Goal: Transaction & Acquisition: Purchase product/service

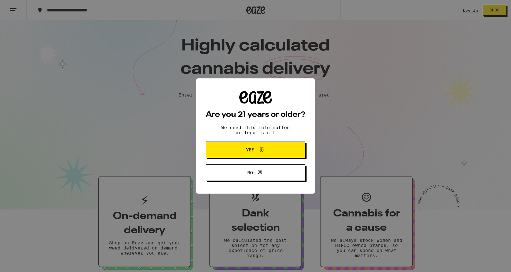
click at [462, 12] on div "Are you 21 years or older? We need this information for legal stuff. Yes No" at bounding box center [255, 136] width 511 height 272
click at [263, 150] on icon at bounding box center [262, 149] width 4 height 5
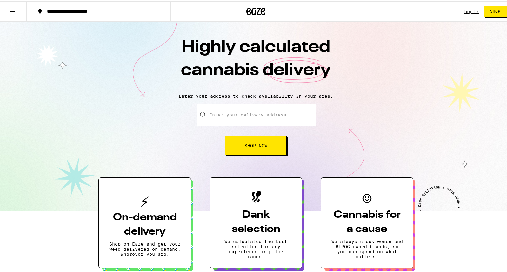
click at [463, 9] on link "Log In" at bounding box center [470, 10] width 15 height 4
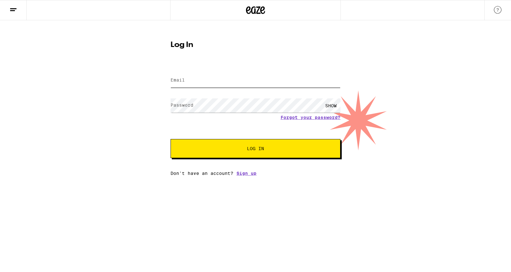
type input "[EMAIL_ADDRESS][DOMAIN_NAME]"
click at [225, 152] on button "Log In" at bounding box center [256, 148] width 170 height 19
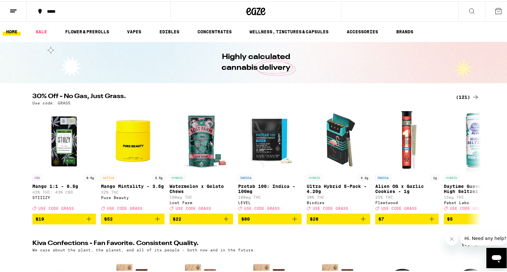
click at [50, 9] on div "*****" at bounding box center [102, 10] width 116 height 4
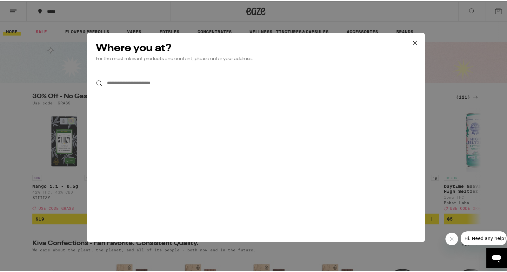
click at [160, 84] on input "**********" at bounding box center [256, 81] width 338 height 24
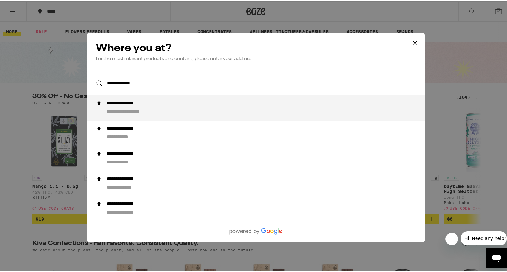
click at [180, 99] on li "**********" at bounding box center [256, 106] width 338 height 25
type input "**********"
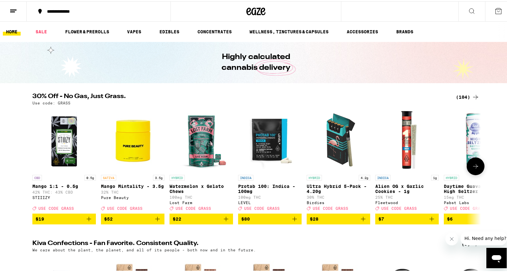
click at [474, 167] on icon at bounding box center [475, 165] width 8 height 8
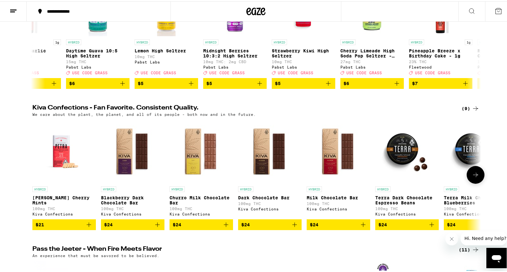
scroll to position [140, 0]
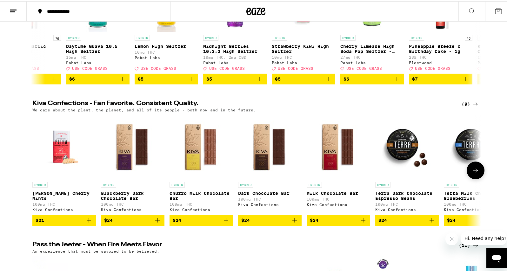
click at [362, 223] on icon "Add to bag" at bounding box center [363, 219] width 8 height 8
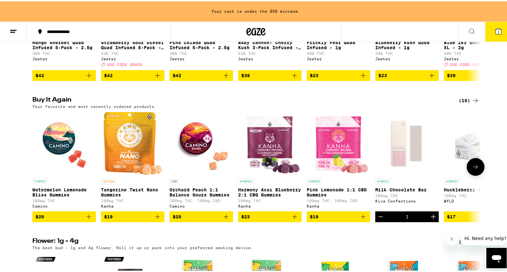
scroll to position [459, 0]
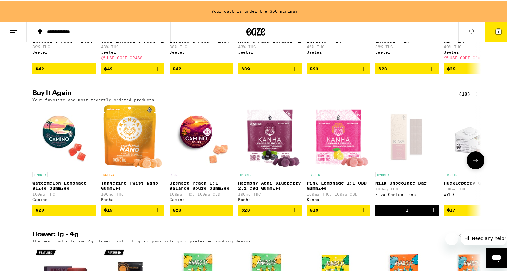
click at [473, 163] on icon at bounding box center [475, 159] width 8 height 8
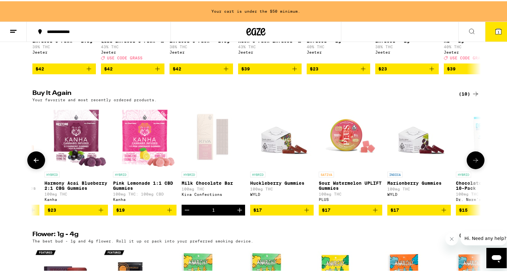
scroll to position [0, 239]
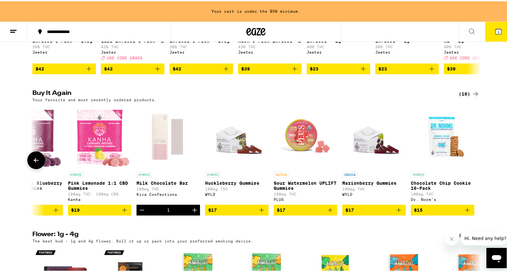
click at [37, 163] on icon at bounding box center [36, 159] width 8 height 8
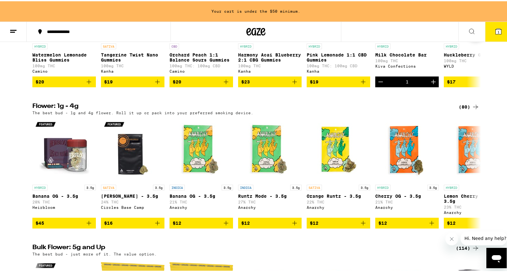
scroll to position [593, 0]
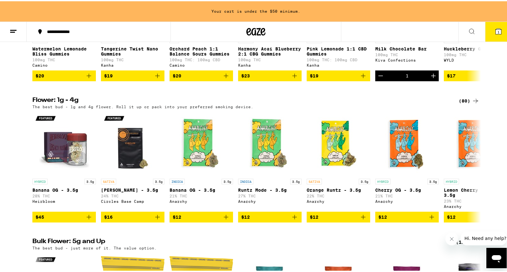
click at [17, 26] on button at bounding box center [13, 31] width 27 height 20
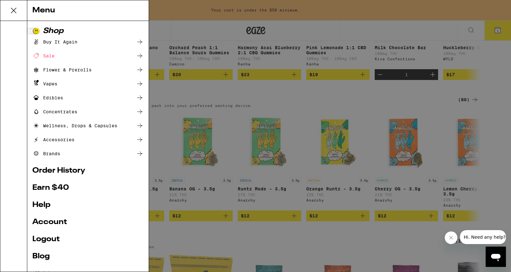
click at [52, 56] on div "Sale" at bounding box center [43, 56] width 22 height 8
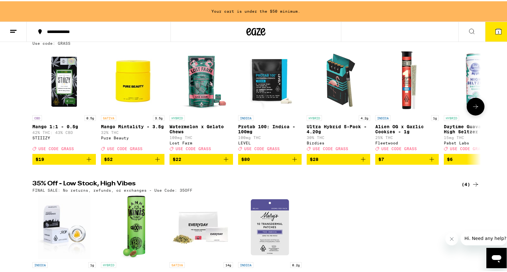
scroll to position [76, 0]
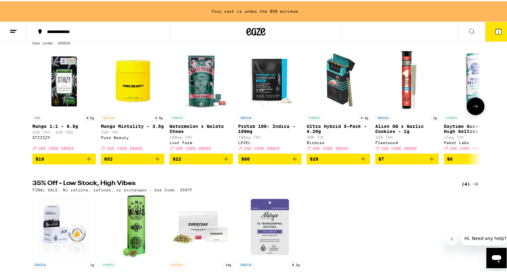
click at [62, 127] on p "Mango 1:1 - 0.5g" at bounding box center [63, 124] width 63 height 5
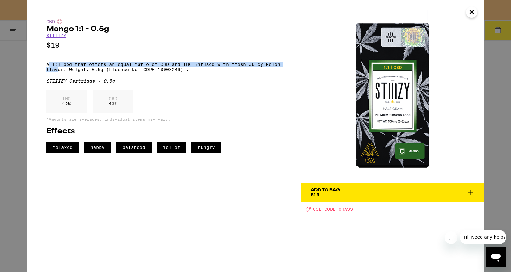
drag, startPoint x: 48, startPoint y: 68, endPoint x: 63, endPoint y: 73, distance: 16.4
click at [63, 72] on p "A 1:1 pod that offers an equal ratio of CBD and THC infused with fresh Juicy Me…" at bounding box center [163, 67] width 235 height 10
click at [473, 9] on icon "Close" at bounding box center [472, 12] width 8 height 10
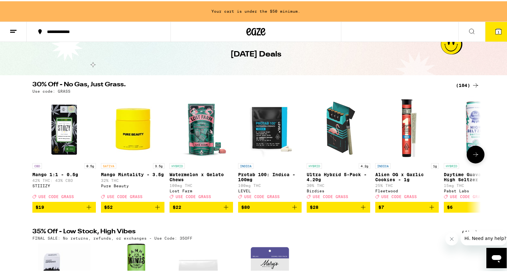
scroll to position [28, 0]
click at [474, 157] on icon at bounding box center [475, 153] width 8 height 8
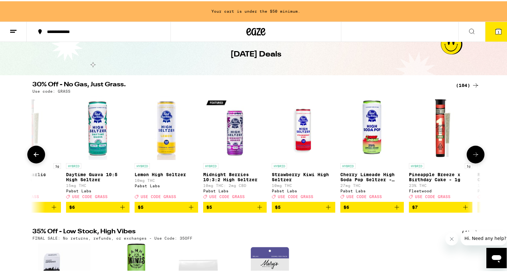
scroll to position [0, 378]
click at [474, 157] on icon at bounding box center [475, 153] width 8 height 8
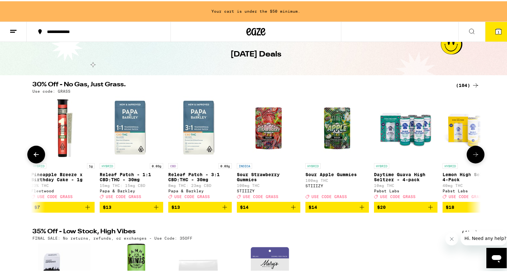
click at [474, 157] on icon at bounding box center [475, 153] width 8 height 8
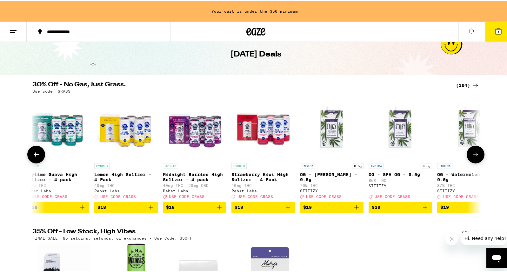
scroll to position [0, 1133]
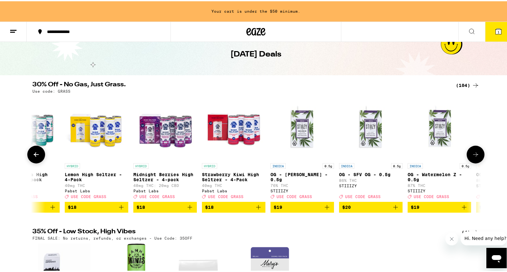
click at [308, 179] on p "OG - [PERSON_NAME] - 0.5g" at bounding box center [301, 176] width 63 height 10
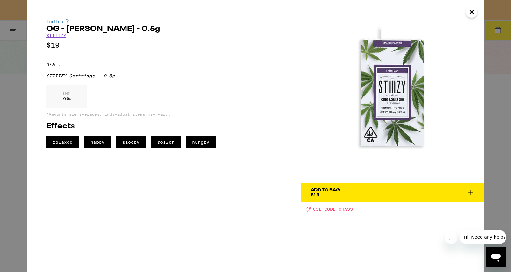
click at [503, 97] on div "Indica OG - [PERSON_NAME] - 0.5g STIIIZY $19 n/a . STIIIZY Cartridge - 0.5g THC…" at bounding box center [255, 136] width 511 height 272
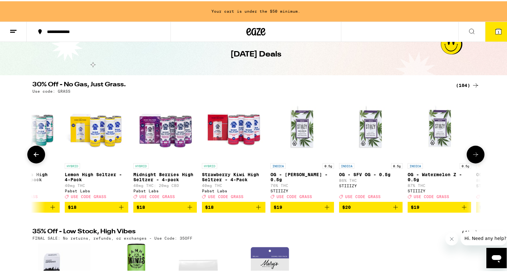
click at [475, 157] on icon at bounding box center [475, 153] width 8 height 8
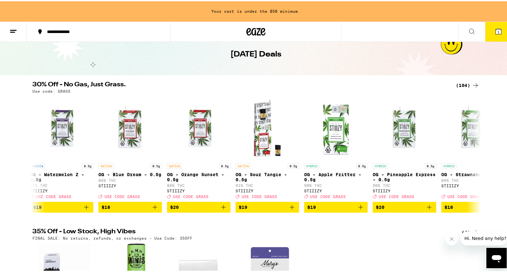
click at [466, 84] on div "(104)" at bounding box center [467, 84] width 23 height 8
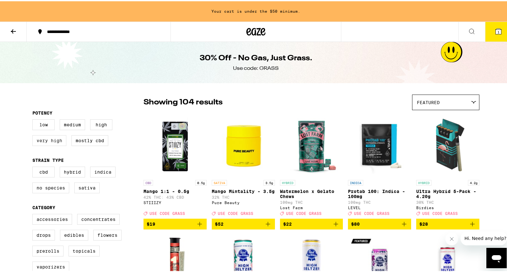
click at [45, 142] on label "Very High" at bounding box center [49, 139] width 34 height 11
click at [34, 119] on input "Very High" at bounding box center [34, 119] width 0 height 0
checkbox input "true"
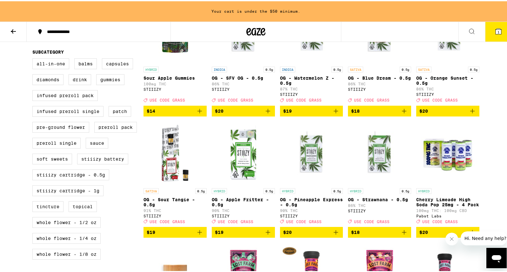
scroll to position [235, 0]
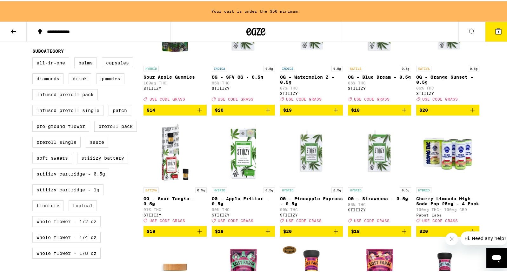
click at [84, 226] on label "Whole Flower - 1/2 oz" at bounding box center [66, 220] width 68 height 11
click at [34, 57] on input "Whole Flower - 1/2 oz" at bounding box center [34, 57] width 0 height 0
checkbox input "true"
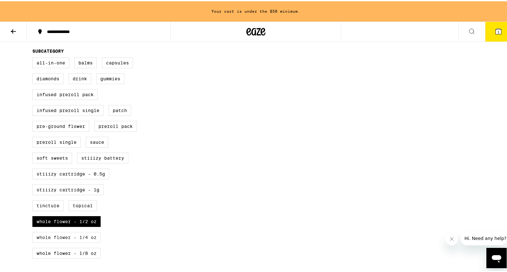
click at [75, 241] on label "Whole Flower - 1/4 oz" at bounding box center [66, 236] width 68 height 11
click at [34, 57] on input "Whole Flower - 1/4 oz" at bounding box center [34, 57] width 0 height 0
checkbox input "true"
click at [74, 257] on label "Whole Flower - 1/8 oz" at bounding box center [66, 251] width 68 height 11
click at [34, 57] on input "Whole Flower - 1/8 oz" at bounding box center [34, 57] width 0 height 0
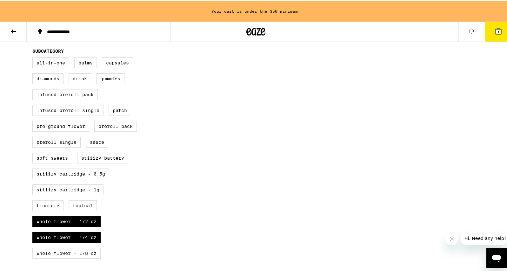
checkbox input "true"
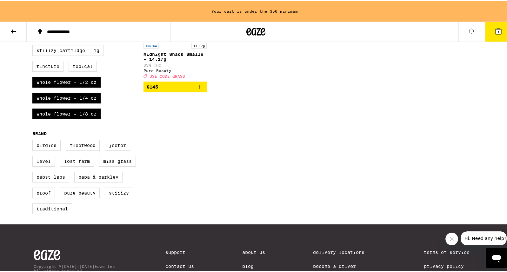
scroll to position [379, 0]
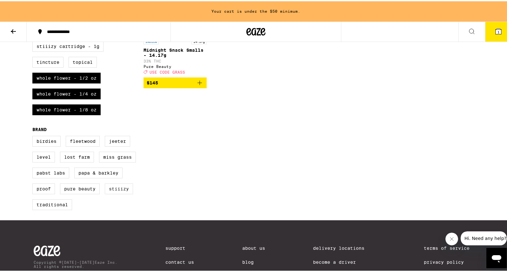
click at [121, 193] on label "STIIIZY" at bounding box center [119, 187] width 28 height 11
click at [34, 136] on input "STIIIZY" at bounding box center [34, 135] width 0 height 0
checkbox input "true"
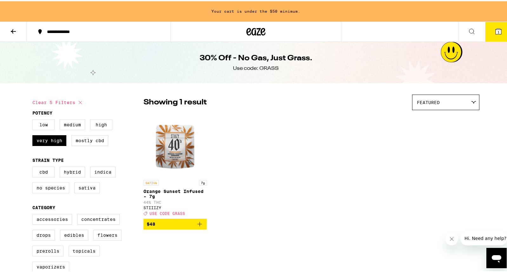
click at [182, 189] on p "Orange Sunset Infused - 7g" at bounding box center [174, 192] width 63 height 10
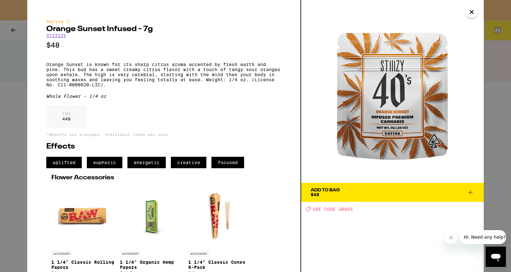
click at [475, 194] on button "Add To Bag $48" at bounding box center [392, 192] width 183 height 19
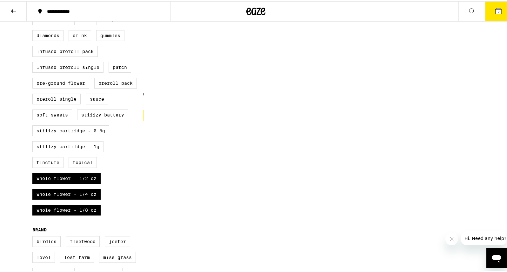
scroll to position [258, 0]
click at [71, 214] on label "Whole Flower - 1/8 oz" at bounding box center [66, 209] width 68 height 11
click at [34, 15] on input "Whole Flower - 1/8 oz" at bounding box center [34, 14] width 0 height 0
checkbox input "false"
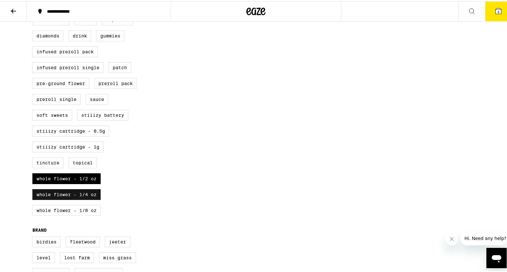
click at [60, 199] on label "Whole Flower - 1/4 oz" at bounding box center [66, 193] width 68 height 11
click at [34, 15] on input "Whole Flower - 1/4 oz" at bounding box center [34, 14] width 0 height 0
checkbox input "false"
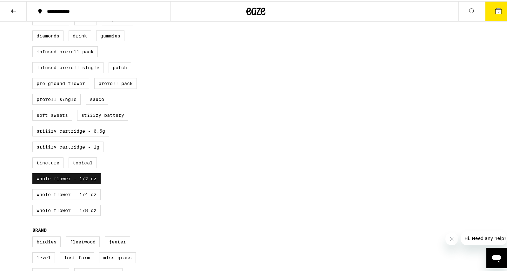
click at [52, 183] on label "Whole Flower - 1/2 oz" at bounding box center [66, 177] width 68 height 11
click at [34, 15] on input "Whole Flower - 1/2 oz" at bounding box center [34, 14] width 0 height 0
checkbox input "false"
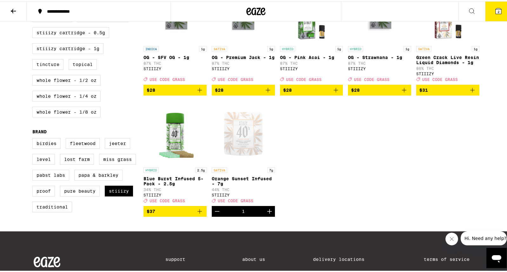
scroll to position [362, 0]
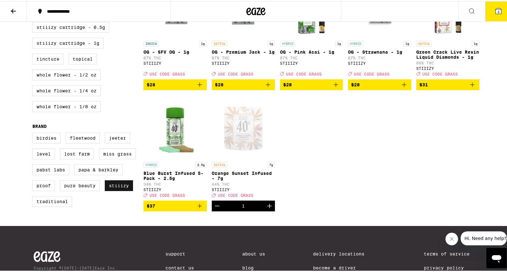
click at [117, 190] on label "STIIIZY" at bounding box center [119, 184] width 28 height 11
click at [34, 133] on input "STIIIZY" at bounding box center [34, 132] width 0 height 0
checkbox input "false"
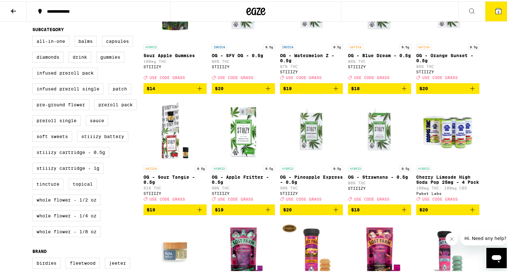
scroll to position [233, 0]
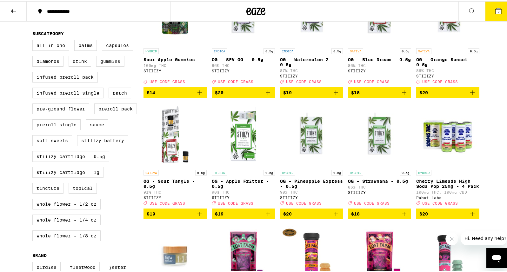
click at [107, 65] on label "Gummies" at bounding box center [110, 60] width 28 height 11
click at [34, 40] on input "Gummies" at bounding box center [34, 40] width 0 height 0
checkbox input "true"
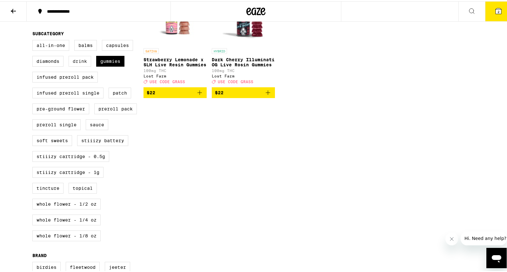
click at [80, 65] on label "Drink" at bounding box center [80, 60] width 23 height 11
click at [34, 40] on input "Drink" at bounding box center [34, 40] width 0 height 0
checkbox input "true"
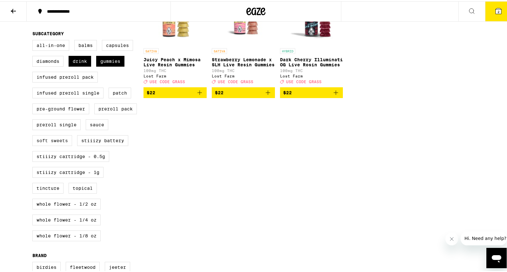
click at [53, 145] on label "Soft Sweets" at bounding box center [52, 139] width 40 height 11
click at [34, 40] on input "Soft Sweets" at bounding box center [34, 40] width 0 height 0
checkbox input "true"
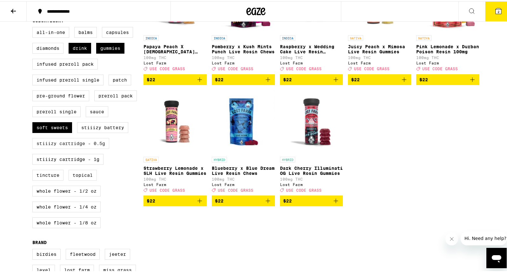
scroll to position [247, 0]
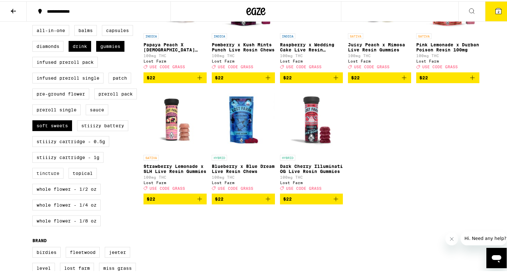
click at [47, 177] on label "Tincture" at bounding box center [47, 172] width 31 height 11
click at [34, 25] on input "Tincture" at bounding box center [34, 25] width 0 height 0
checkbox input "true"
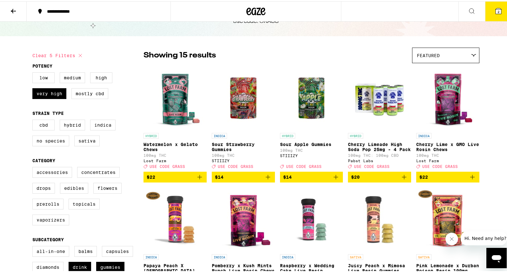
scroll to position [20, 0]
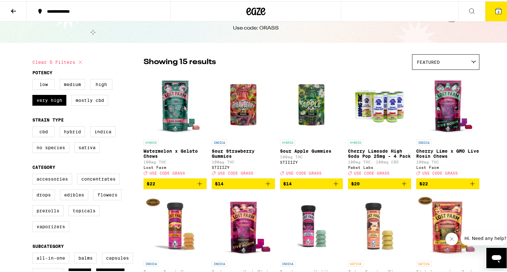
click at [240, 152] on p "Sour Strawberry Gummies" at bounding box center [243, 152] width 63 height 10
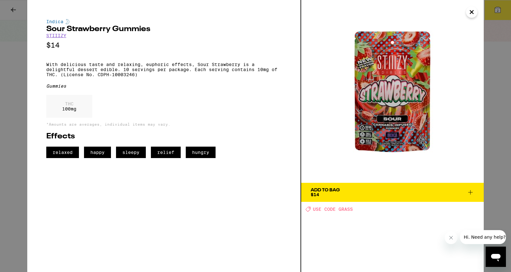
click at [469, 12] on icon "Close" at bounding box center [472, 12] width 8 height 10
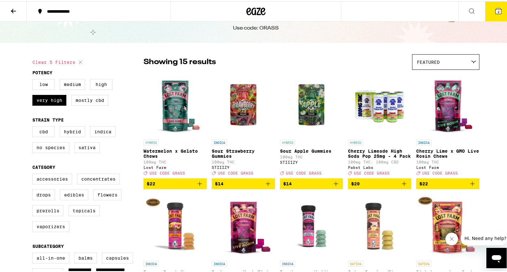
click at [322, 154] on p "100mg THC" at bounding box center [311, 156] width 63 height 4
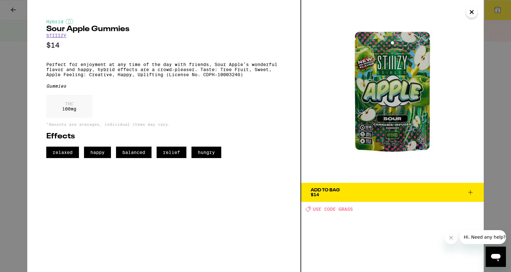
click at [356, 195] on span "Add To Bag $14" at bounding box center [393, 192] width 164 height 9
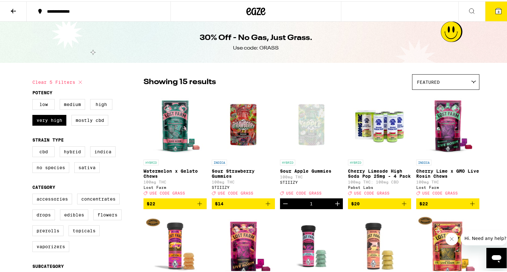
click at [16, 10] on icon at bounding box center [14, 10] width 8 height 8
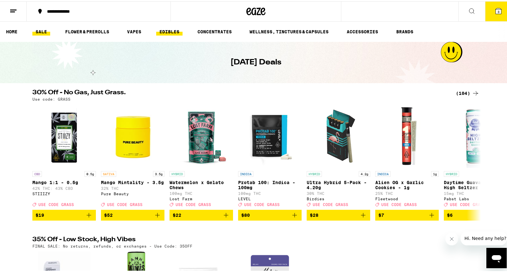
click at [162, 30] on link "EDIBLES" at bounding box center [169, 31] width 26 height 8
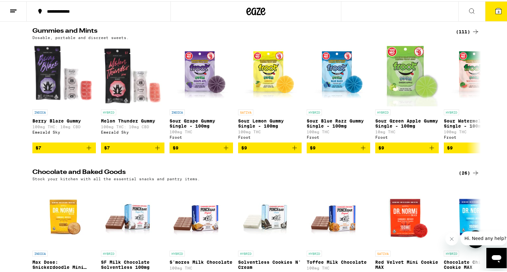
scroll to position [56, 0]
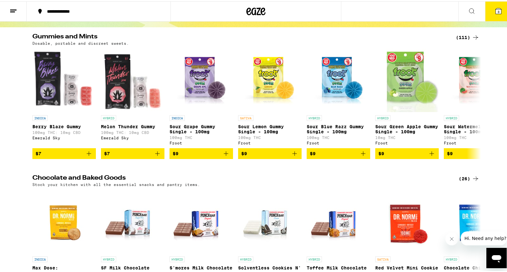
click at [464, 39] on div "(111)" at bounding box center [467, 36] width 23 height 8
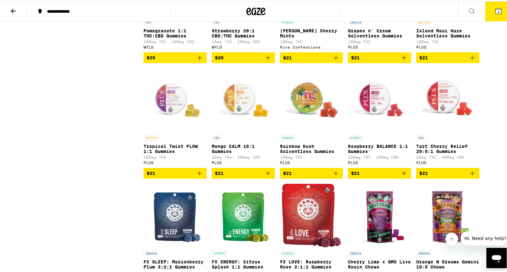
scroll to position [1989, 0]
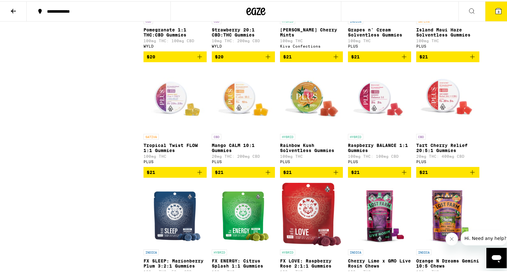
click at [304, 152] on p "Rainbow Kush Solventless Gummies" at bounding box center [311, 146] width 63 height 10
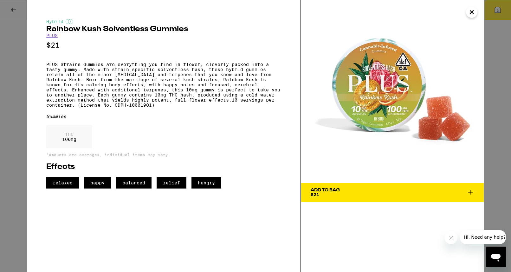
click at [503, 149] on div "Hybrid Rainbow Kush Solventless Gummies PLUS $21 PLUS Strains Gummies are every…" at bounding box center [255, 136] width 511 height 272
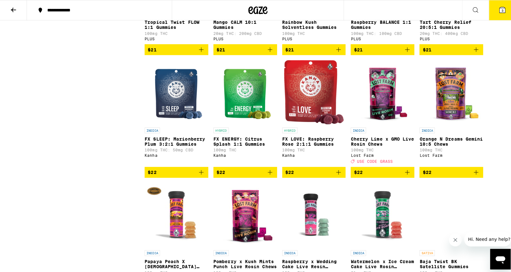
scroll to position [2109, 0]
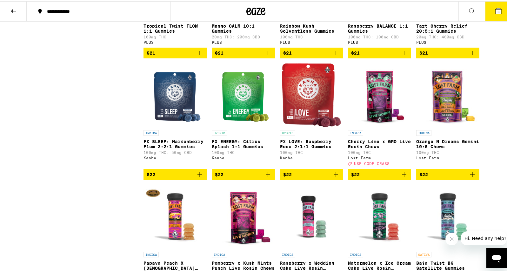
click at [332, 56] on icon "Add to bag" at bounding box center [336, 52] width 8 height 8
click at [506, 12] on button "4" at bounding box center [498, 10] width 27 height 20
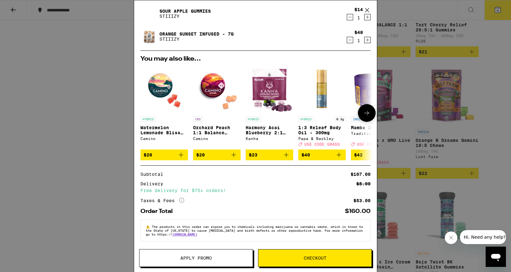
scroll to position [67, 0]
click at [181, 198] on icon "More Info" at bounding box center [181, 200] width 5 height 5
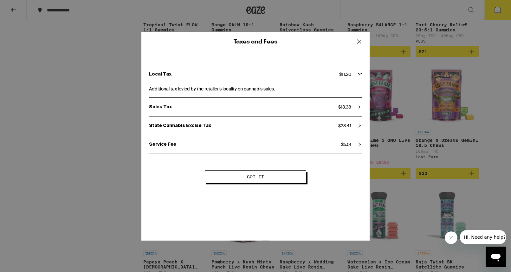
click at [361, 37] on icon at bounding box center [360, 42] width 10 height 10
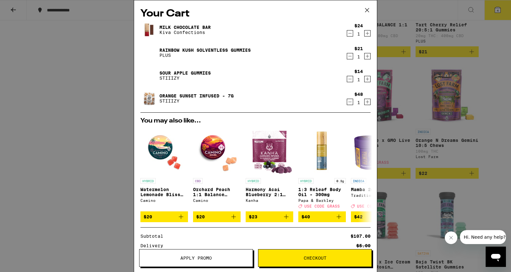
click at [310, 264] on button "Checkout" at bounding box center [315, 258] width 114 height 18
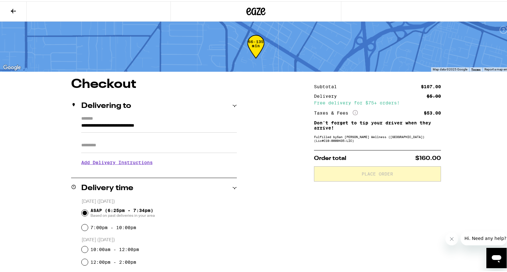
click at [329, 141] on div "Fulfilled by San [PERSON_NAME] Wellness ([GEOGRAPHIC_DATA]) (Lic# C10-0000435-L…" at bounding box center [377, 138] width 127 height 8
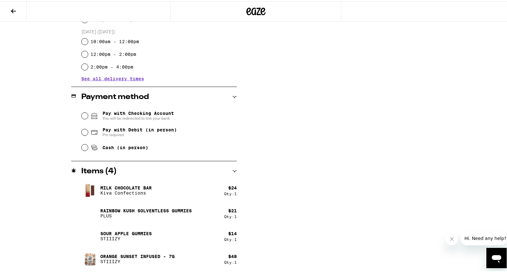
scroll to position [208, 0]
click at [103, 134] on span "Pin required" at bounding box center [139, 133] width 74 height 5
click at [88, 134] on input "Pay with Debit (in person) Pin required" at bounding box center [85, 131] width 6 height 6
radio input "true"
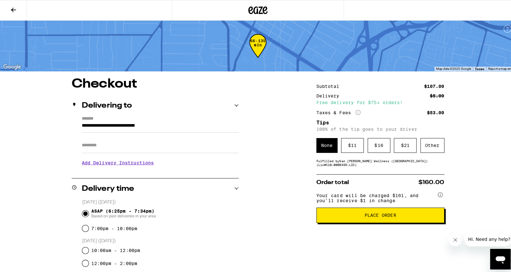
scroll to position [0, 0]
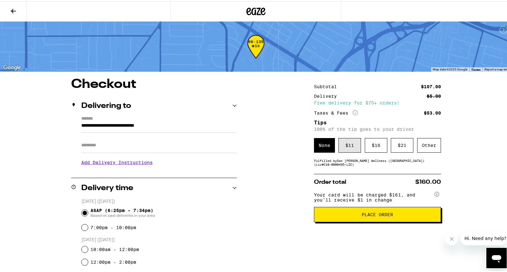
click at [344, 146] on div "$ 11" at bounding box center [349, 144] width 23 height 15
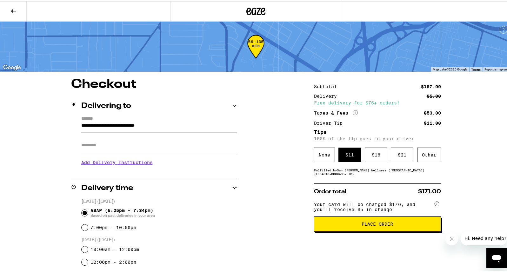
click at [352, 111] on icon at bounding box center [354, 111] width 5 height 5
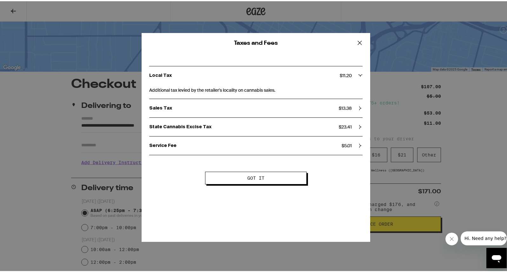
click at [263, 177] on span "Got it" at bounding box center [256, 176] width 50 height 4
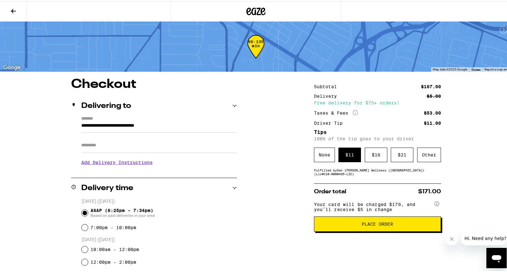
click at [8, 11] on button at bounding box center [13, 10] width 27 height 20
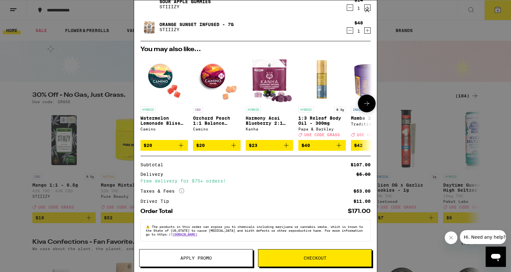
scroll to position [76, 0]
click at [185, 263] on button "Apply Promo" at bounding box center [196, 258] width 114 height 18
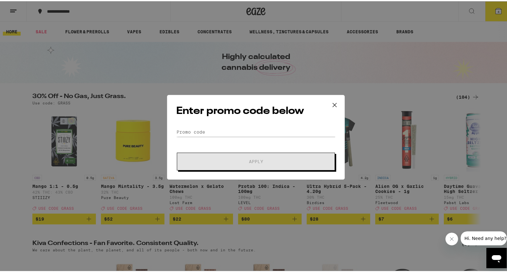
click at [258, 138] on form "Promo Code Apply" at bounding box center [255, 147] width 159 height 43
click at [252, 134] on input "Promo Code" at bounding box center [255, 131] width 159 height 10
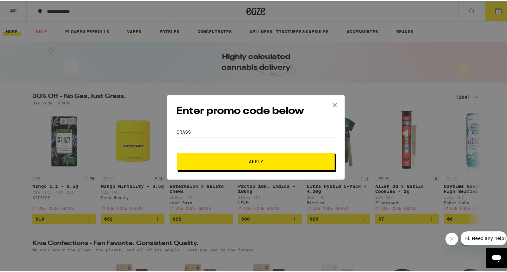
type input "grass"
click at [239, 164] on button "Apply" at bounding box center [256, 160] width 158 height 18
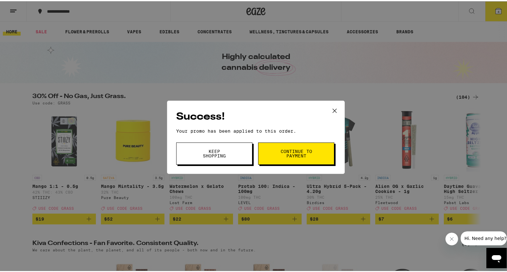
click at [360, 93] on div "Success! Your promo has been applied to this order. Promo Code grass Keep Shopp…" at bounding box center [255, 136] width 511 height 272
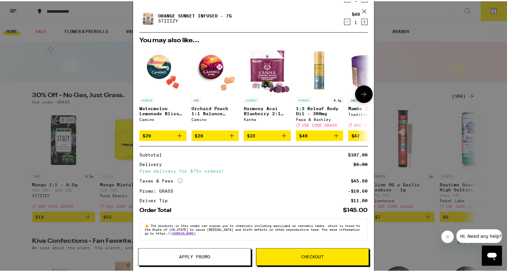
scroll to position [86, 0]
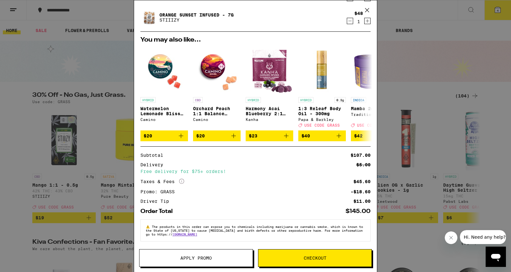
click at [322, 256] on span "Checkout" at bounding box center [315, 258] width 23 height 4
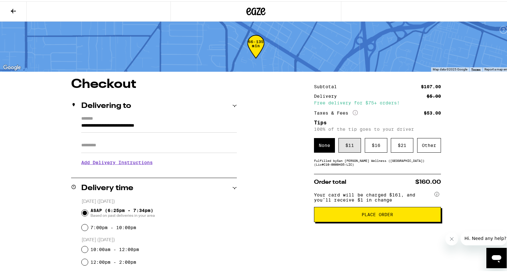
click at [344, 146] on div "$ 11" at bounding box center [349, 144] width 23 height 15
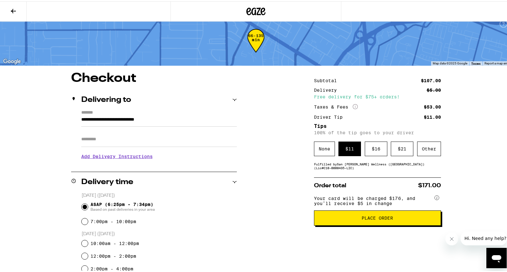
scroll to position [7, 0]
